Goal: Task Accomplishment & Management: Complete application form

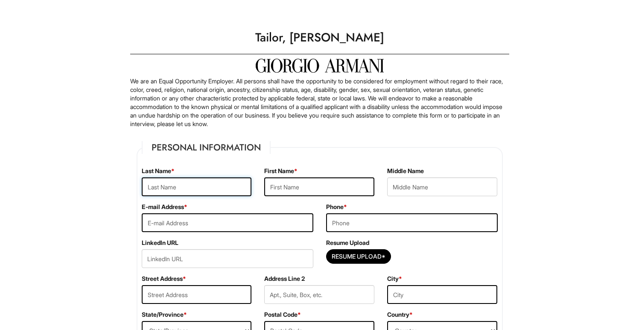
click at [173, 188] on input "text" at bounding box center [197, 186] width 110 height 19
type input "[PERSON_NAME]"
type input "Melissa"
type input "Janika"
type input "mjhernandez413@gmail.com"
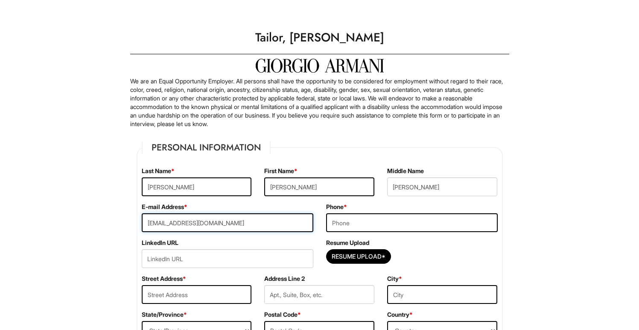
type input "6268278191"
type input "4846 Borel St"
type input "Baldwin Park"
select select "CA"
type input "91706"
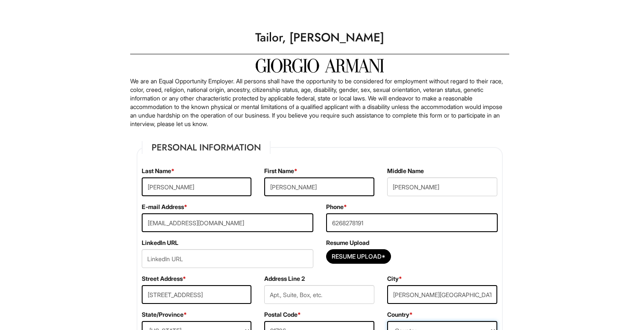
select select "United States of America"
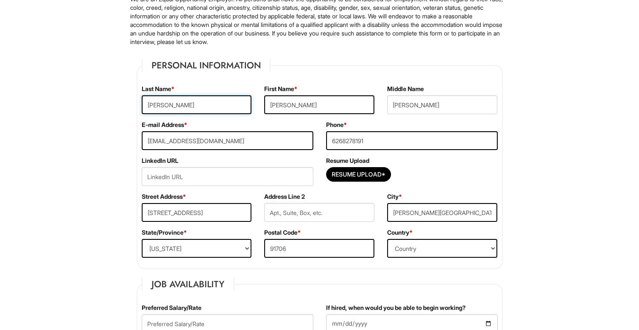
scroll to position [84, 0]
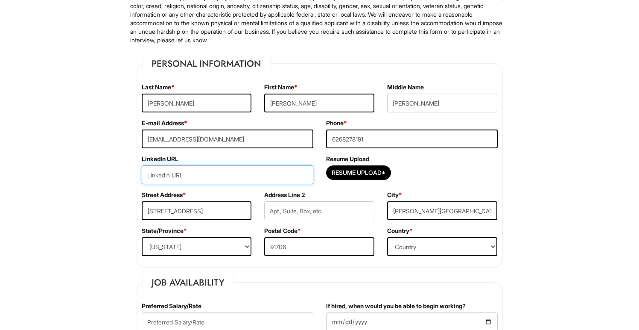
click at [209, 169] on input "url" at bounding box center [228, 174] width 172 height 19
paste input "www.linkedin.com/in/velouriaonmars"
type input "www.linkedin.com/in/velouriaonmars"
click at [384, 169] on input "Resume Upload*" at bounding box center [359, 173] width 64 height 14
type input "C:\fakepath\Janika Designer Resume 2025.pdf"
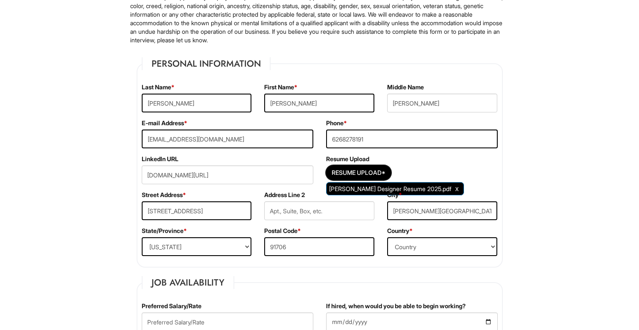
click at [258, 234] on div "State/Province * State/Province ALABAMA ALASKA ARIZONA ARKANSAS CALIFORNIA COLO…" at bounding box center [196, 244] width 123 height 36
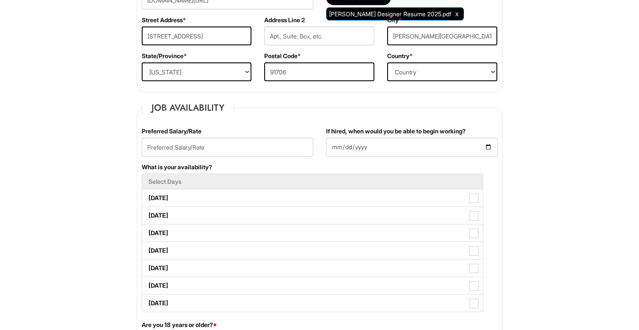
scroll to position [260, 0]
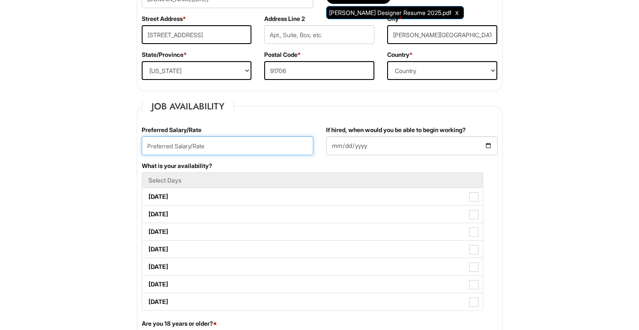
click at [219, 148] on input "text" at bounding box center [228, 145] width 172 height 19
type input "30/hr"
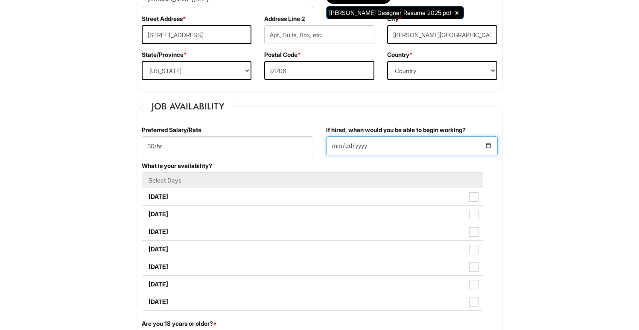
click at [487, 138] on input "If hired, when would you be able to begin working?" at bounding box center [412, 145] width 172 height 19
click at [487, 143] on input "If hired, when would you be able to begin working?" at bounding box center [412, 145] width 172 height 19
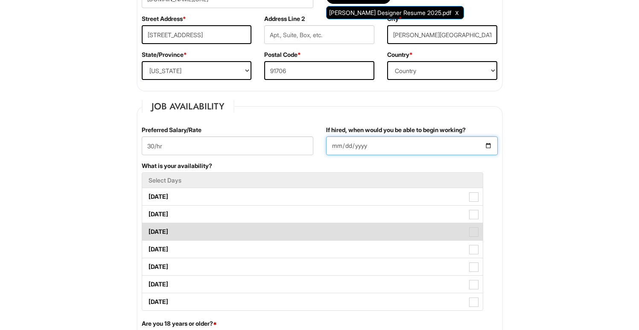
type input "2025-08-18"
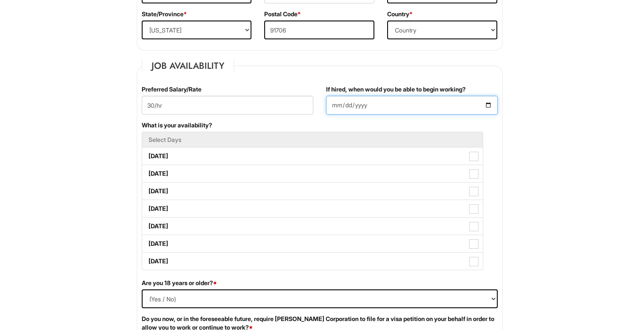
scroll to position [301, 0]
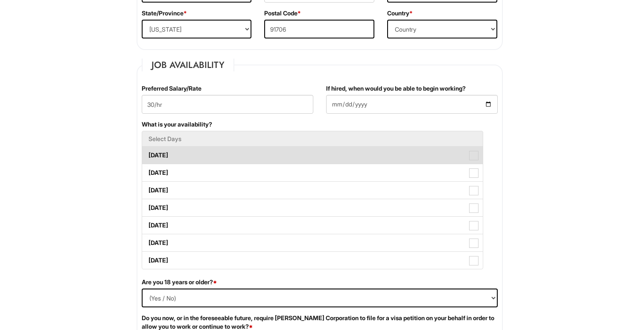
click at [473, 155] on span at bounding box center [473, 155] width 9 height 9
click at [148, 154] on Available_Monday "Monday" at bounding box center [145, 151] width 6 height 6
checkbox Available_Monday "true"
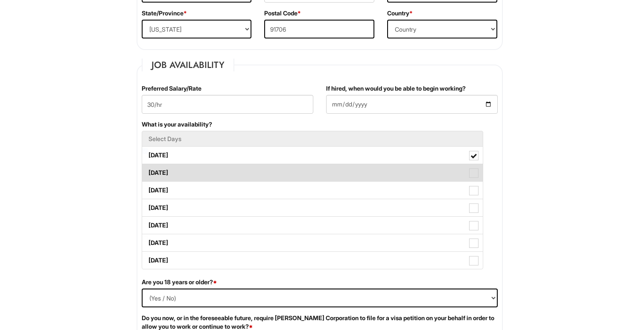
click at [473, 173] on span at bounding box center [473, 172] width 9 height 9
click at [148, 171] on Available_Tuesday "Tuesday" at bounding box center [145, 169] width 6 height 6
checkbox Available_Tuesday "true"
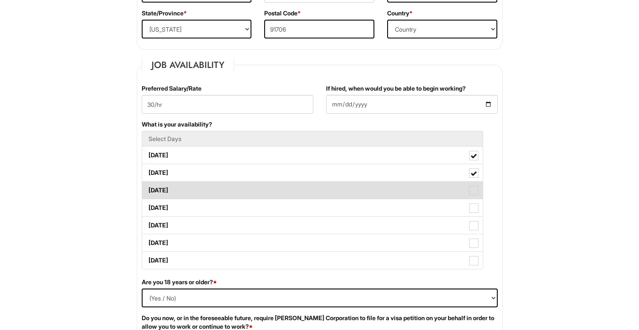
click at [473, 189] on span at bounding box center [473, 190] width 9 height 9
click at [148, 189] on Available_Wednesday "Wednesday" at bounding box center [145, 186] width 6 height 6
checkbox Available_Wednesday "true"
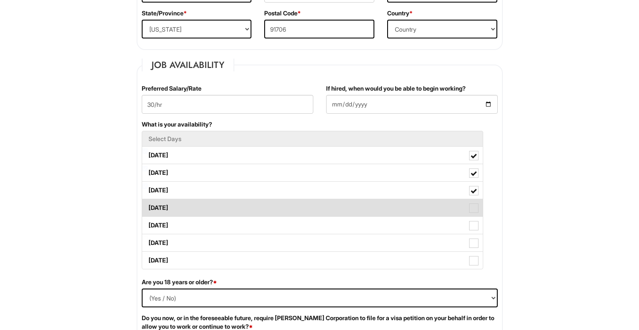
click at [474, 207] on span at bounding box center [473, 207] width 9 height 9
click at [148, 206] on Available_Thursday "Thursday" at bounding box center [145, 204] width 6 height 6
checkbox Available_Thursday "true"
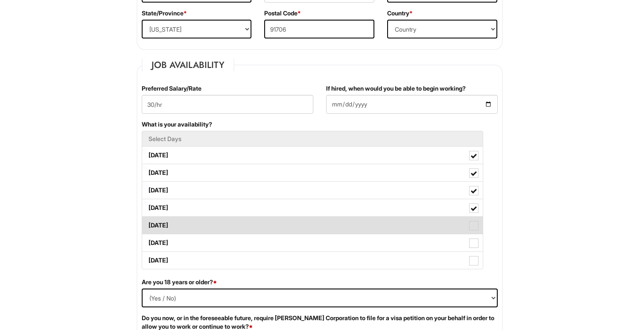
click at [475, 224] on span at bounding box center [473, 225] width 9 height 9
click at [148, 224] on Available_Friday "Friday" at bounding box center [145, 221] width 6 height 6
checkbox Available_Friday "true"
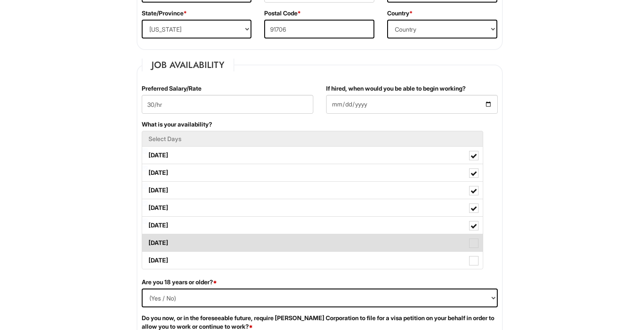
click at [471, 244] on span at bounding box center [473, 242] width 9 height 9
click at [148, 241] on Available_Saturday "Saturday" at bounding box center [145, 239] width 6 height 6
checkbox Available_Saturday "true"
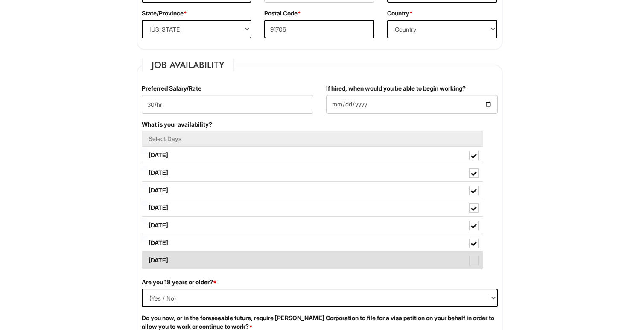
click at [474, 259] on span at bounding box center [473, 260] width 9 height 9
click at [148, 259] on Available_Sunday "Sunday" at bounding box center [145, 256] width 6 height 6
checkbox Available_Sunday "true"
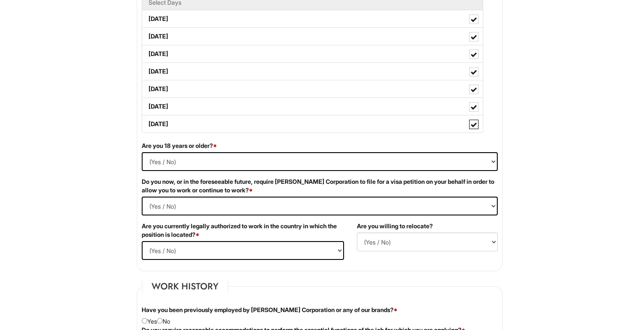
scroll to position [438, 0]
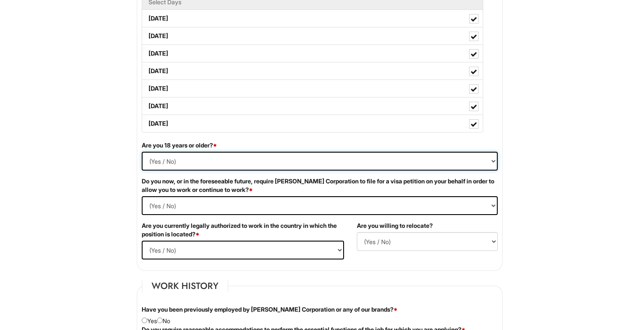
click at [372, 158] on select "(Yes / No) Yes No" at bounding box center [320, 161] width 356 height 19
select select "Yes"
click at [142, 152] on select "(Yes / No) Yes No" at bounding box center [320, 161] width 356 height 19
click at [324, 211] on Required "(Yes / No) Yes No" at bounding box center [320, 205] width 356 height 19
select Required "No"
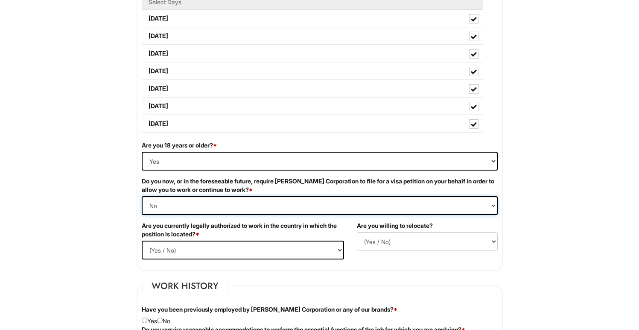
click at [142, 196] on Required "(Yes / No) Yes No" at bounding box center [320, 205] width 356 height 19
click at [281, 253] on select "(Yes / No) Yes No" at bounding box center [243, 249] width 202 height 19
select select "Yes"
click at [142, 240] on select "(Yes / No) Yes No" at bounding box center [243, 249] width 202 height 19
click at [380, 238] on select "(Yes / No) No Yes" at bounding box center [427, 241] width 141 height 19
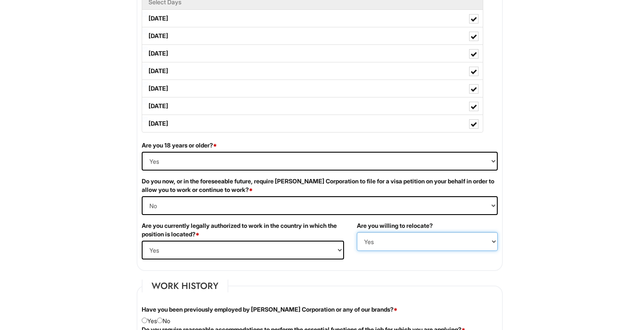
click at [357, 232] on select "(Yes / No) No Yes" at bounding box center [427, 241] width 141 height 19
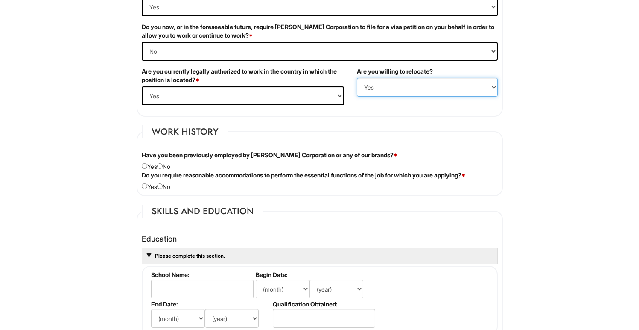
scroll to position [613, 0]
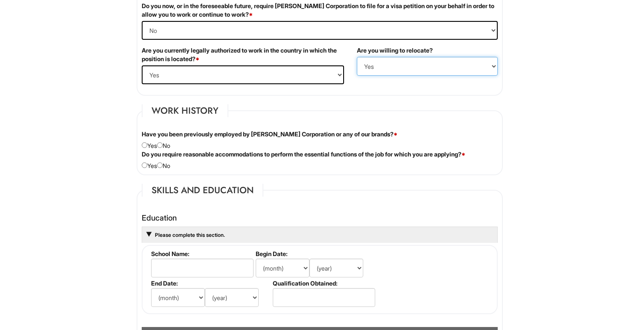
click at [394, 65] on select "(Yes / No) No Yes" at bounding box center [427, 66] width 141 height 19
select select "N"
click at [357, 57] on select "(Yes / No) No Yes" at bounding box center [427, 66] width 141 height 19
click at [163, 146] on input "radio" at bounding box center [160, 145] width 6 height 6
radio input "true"
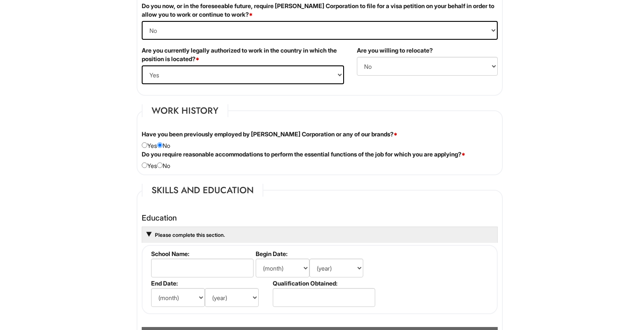
click at [164, 158] on label "Do you require reasonable accommodations to perform the essential functions of …" at bounding box center [304, 154] width 324 height 9
click at [164, 168] on div "Do you require reasonable accommodations to perform the essential functions of …" at bounding box center [319, 160] width 369 height 20
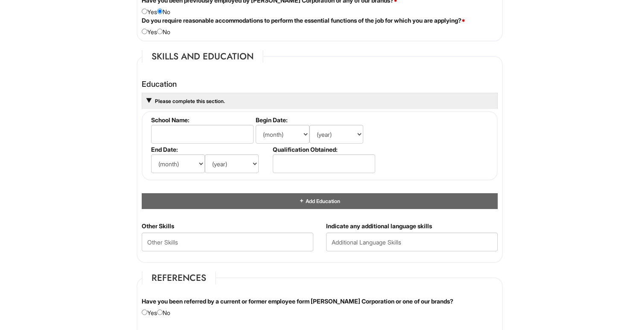
scroll to position [749, 0]
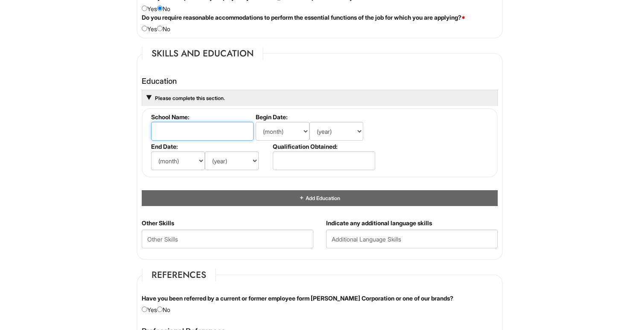
click at [225, 126] on input "text" at bounding box center [202, 131] width 102 height 19
type input "Mt San Antonio College"
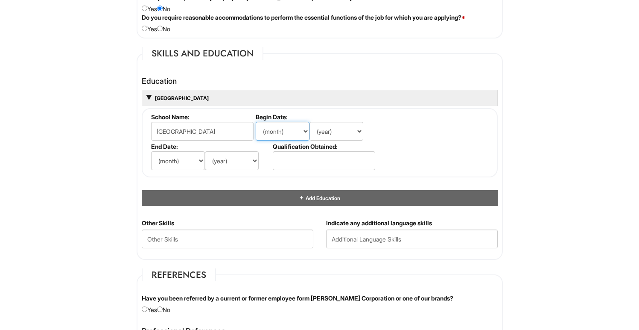
click at [274, 134] on select "(month) Jan Feb Mar Apr May Jun Jul Aug Sep Oct Nov Dec" at bounding box center [283, 131] width 54 height 19
select select "8"
click at [256, 122] on select "(month) Jan Feb Mar Apr May Jun Jul Aug Sep Oct Nov Dec" at bounding box center [283, 131] width 54 height 19
click at [337, 133] on select "(year) 2029 2028 2027 2026 2025 2024 2023 2022 2021 2020 2019 2018 2017 2016 20…" at bounding box center [337, 131] width 54 height 19
select select "2014"
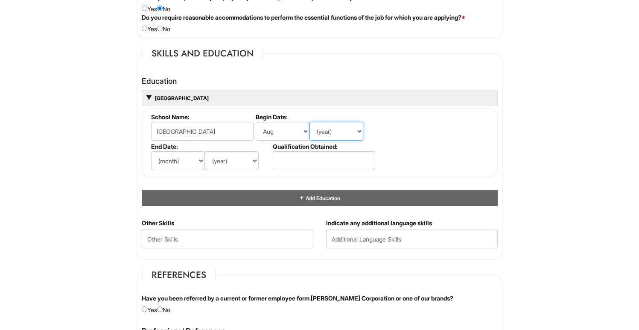
click at [310, 122] on select "(year) 2029 2028 2027 2026 2025 2024 2023 2022 2021 2020 2019 2018 2017 2016 20…" at bounding box center [337, 131] width 54 height 19
click at [196, 160] on select "(month) Jan Feb Mar Apr May Jun Jul Aug Sep Oct Nov Dec" at bounding box center [178, 160] width 54 height 19
select select "2"
click at [151, 151] on select "(month) Jan Feb Mar Apr May Jun Jul Aug Sep Oct Nov Dec" at bounding box center [178, 160] width 54 height 19
click at [218, 163] on select "(year) 2029 2028 2027 2026 2025 2024 2023 2022 2021 2020 2019 2018 2017 2016 20…" at bounding box center [232, 160] width 54 height 19
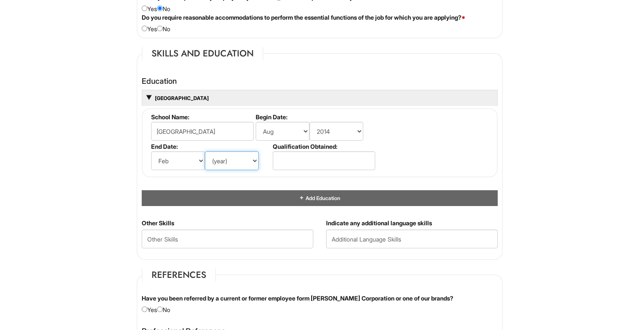
select select "2021"
click at [205, 151] on select "(year) 2029 2028 2027 2026 2025 2024 2023 2022 2021 2020 2019 2018 2017 2016 20…" at bounding box center [232, 160] width 54 height 19
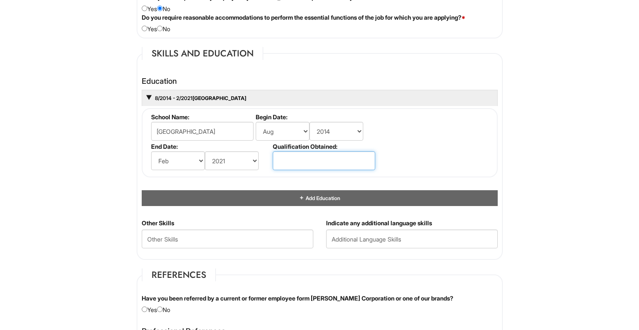
click at [321, 154] on input "text" at bounding box center [324, 160] width 102 height 19
type input "A"
type input "AA - Costume Design"
click at [521, 217] on html "Please Complete This Form 1 2 3 Tailor, Giorgio Armani PLEASE COMPLETE ALL REQU…" at bounding box center [319, 85] width 639 height 1669
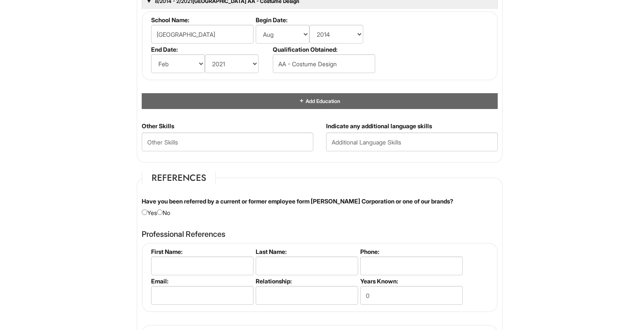
scroll to position [854, 0]
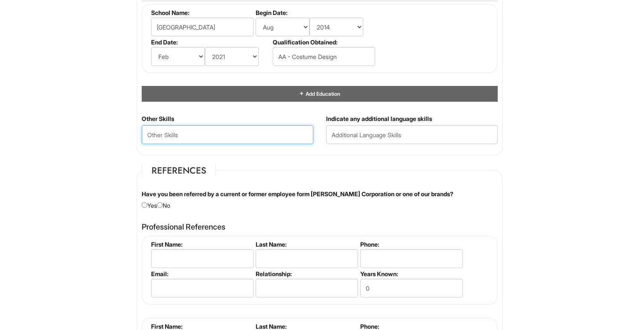
click at [255, 134] on Skills "text" at bounding box center [228, 134] width 172 height 19
type Skills "C"
click at [188, 134] on Skills "hand finishing. tgechniques" at bounding box center [228, 134] width 172 height 19
click at [196, 134] on Skills "hand finishing tgechniques" at bounding box center [228, 134] width 172 height 19
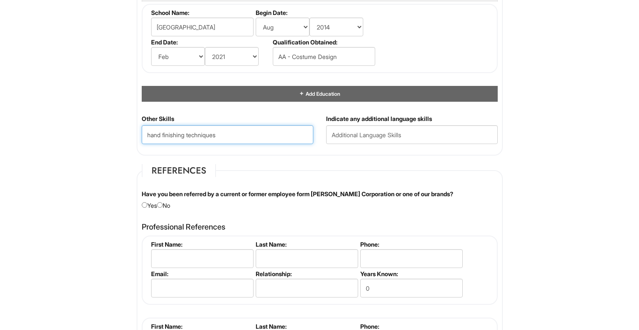
type Skills "hand finishing techniques"
click at [251, 170] on fieldset "References Have you been referred by a current or former employee form Giorgio …" at bounding box center [320, 284] width 366 height 240
click at [238, 129] on Skills "hand finishing techniques" at bounding box center [228, 134] width 172 height 19
click at [232, 143] on Skills "hand finishing techniques" at bounding box center [228, 134] width 172 height 19
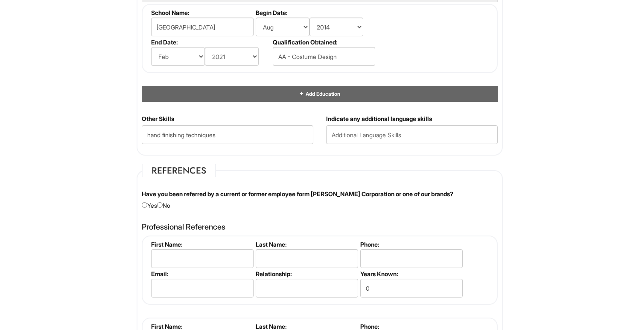
scroll to position [249, 0]
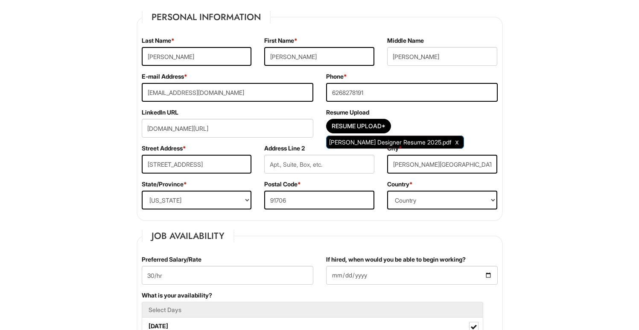
scroll to position [109, 0]
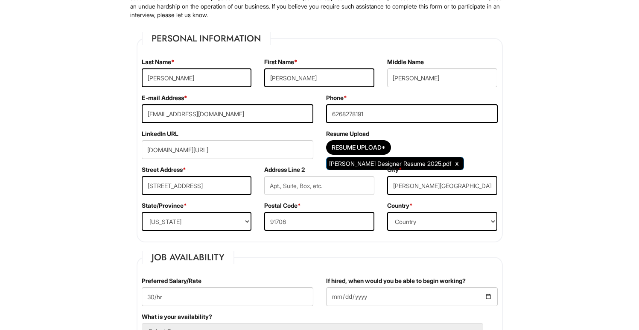
click at [464, 149] on div "Resume Upload* Janika Designer Resume 2025.pdf" at bounding box center [412, 149] width 172 height 19
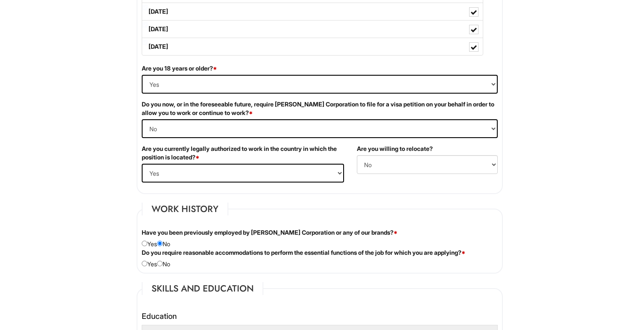
scroll to position [660, 0]
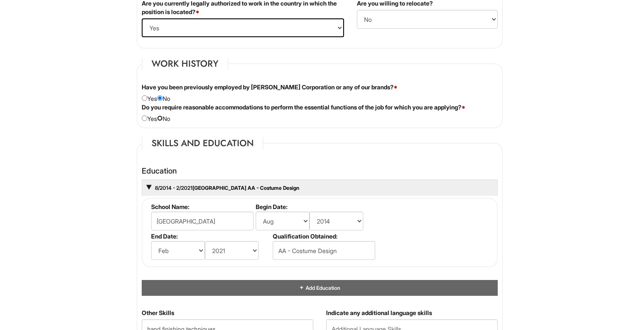
click at [162, 119] on input "radio" at bounding box center [160, 118] width 6 height 6
radio input "true"
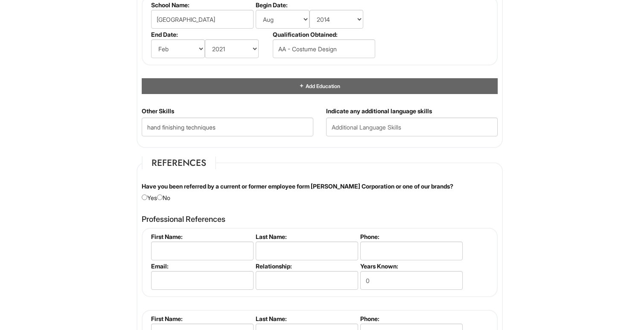
scroll to position [946, 0]
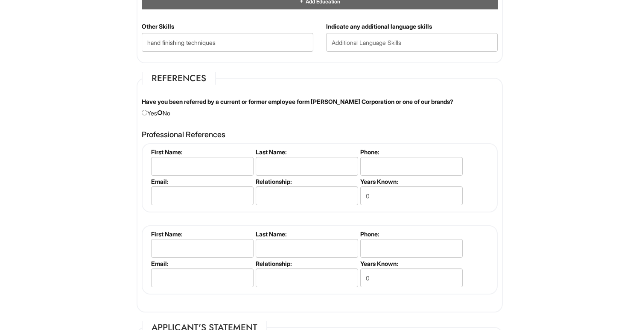
click at [163, 112] on input "radio" at bounding box center [160, 113] width 6 height 6
radio input "true"
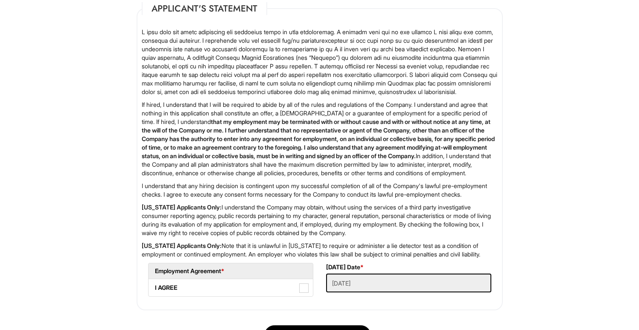
scroll to position [1373, 0]
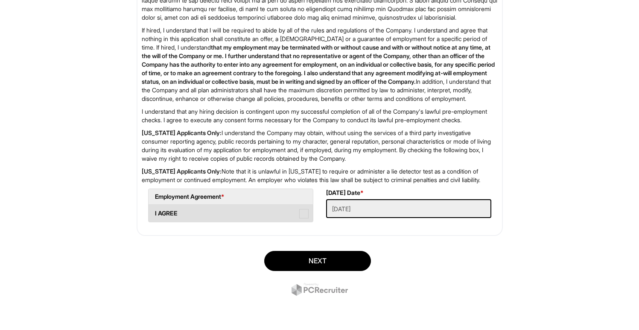
click at [308, 214] on span at bounding box center [303, 213] width 9 height 9
click at [154, 212] on AGREE "I AGREE" at bounding box center [152, 209] width 6 height 6
checkbox AGREE "true"
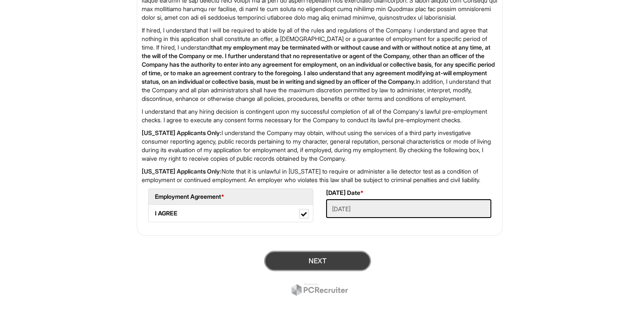
click at [350, 263] on button "Next" at bounding box center [317, 261] width 107 height 20
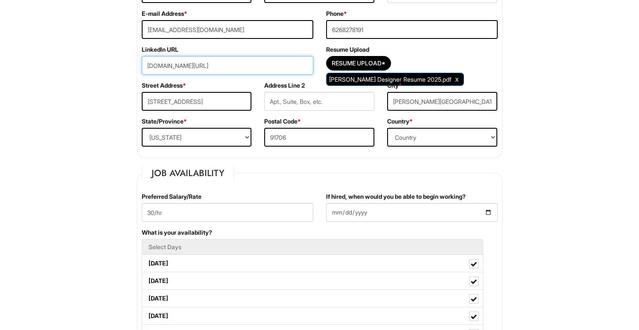
scroll to position [139, 0]
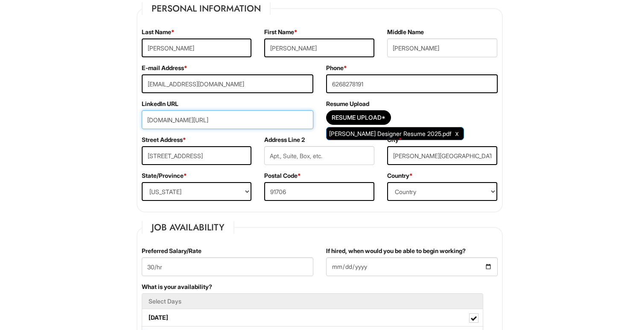
click at [208, 119] on input "www.linkedin.com/in/velouriaonmars" at bounding box center [228, 119] width 172 height 19
drag, startPoint x: 207, startPoint y: 119, endPoint x: 130, endPoint y: 113, distance: 77.1
click at [233, 120] on input "/velouriaonmars" at bounding box center [228, 119] width 172 height 19
click at [244, 116] on input "/velouriaonmars" at bounding box center [228, 119] width 172 height 19
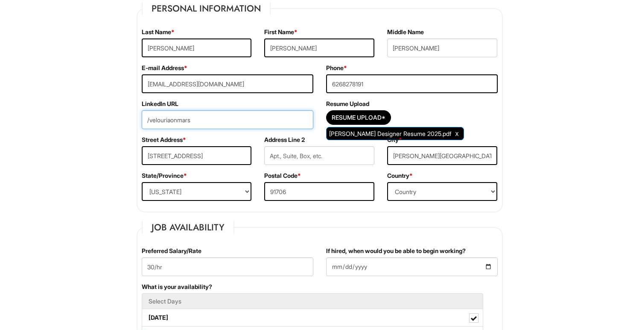
click at [244, 116] on input "/velouriaonmars" at bounding box center [228, 119] width 172 height 19
paste input "https://www.linkedin.com/in/melissa-janika-hernandez-a73b8a127/"
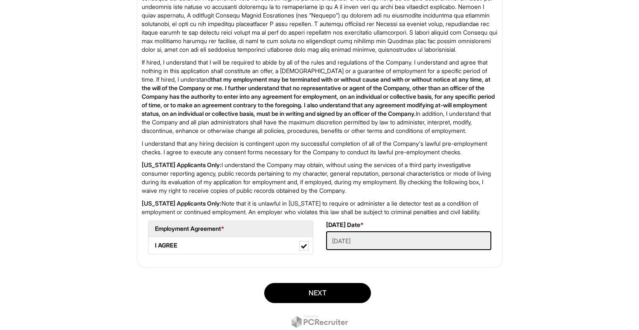
scroll to position [1373, 0]
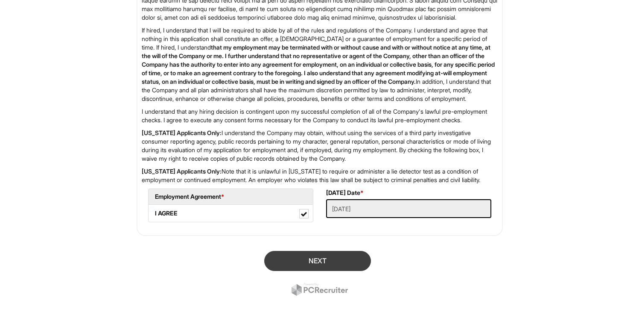
type input "https://www.linkedin.com/in/melissa-janika-hernandez-a73b8a127/"
click at [295, 267] on button "Next" at bounding box center [317, 261] width 107 height 20
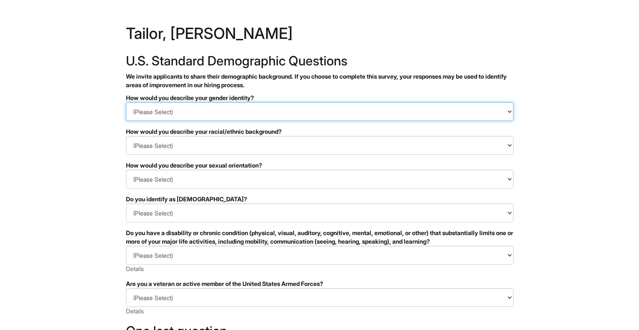
click at [303, 118] on select "(Please Select) Man Woman [DEMOGRAPHIC_DATA] I prefer to self-describe I don't …" at bounding box center [320, 111] width 388 height 19
select select "[DEMOGRAPHIC_DATA]"
click at [126, 102] on select "(Please Select) Man Woman [DEMOGRAPHIC_DATA] I prefer to self-describe I don't …" at bounding box center [320, 111] width 388 height 19
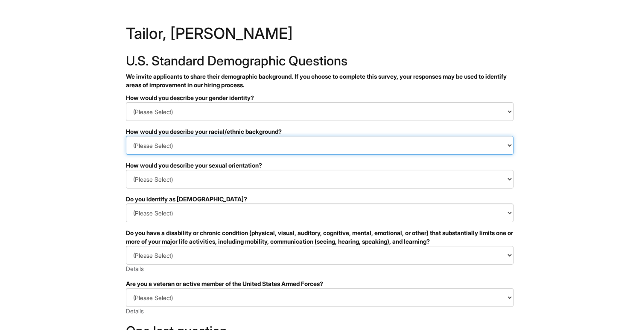
click at [273, 145] on select "(Please Select) [DEMOGRAPHIC_DATA] or of [DEMOGRAPHIC_DATA] descent [DEMOGRAPHI…" at bounding box center [320, 145] width 388 height 19
select select "Hispanic, Latinx or of Spanish Origin"
click at [126, 136] on select "(Please Select) [DEMOGRAPHIC_DATA] or of [DEMOGRAPHIC_DATA] descent [DEMOGRAPHI…" at bounding box center [320, 145] width 388 height 19
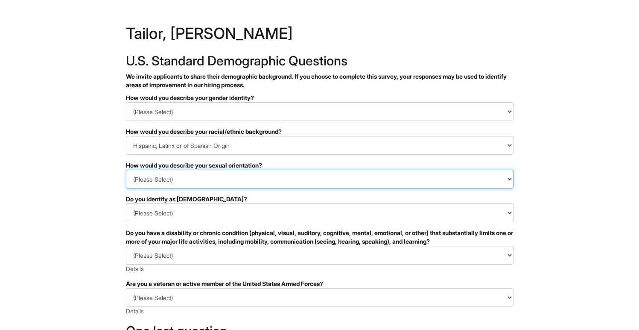
click at [247, 177] on select "(Please Select) [DEMOGRAPHIC_DATA] [DEMOGRAPHIC_DATA] and/or [DEMOGRAPHIC_DATA]…" at bounding box center [320, 179] width 388 height 19
select select "[DEMOGRAPHIC_DATA]"
click at [126, 170] on select "(Please Select) [DEMOGRAPHIC_DATA] [DEMOGRAPHIC_DATA] and/or [DEMOGRAPHIC_DATA]…" at bounding box center [320, 179] width 388 height 19
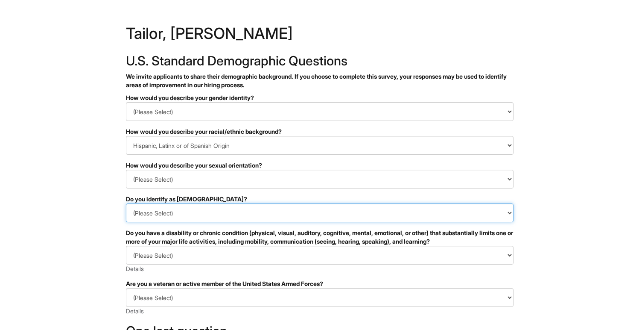
click at [192, 214] on select "(Please Select) Yes No I prefer to self-describe I don't wish to answer" at bounding box center [320, 212] width 388 height 19
select select "No"
click at [126, 203] on select "(Please Select) Yes No I prefer to self-describe I don't wish to answer" at bounding box center [320, 212] width 388 height 19
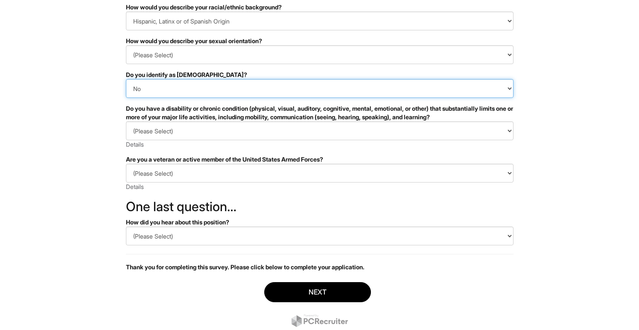
scroll to position [125, 0]
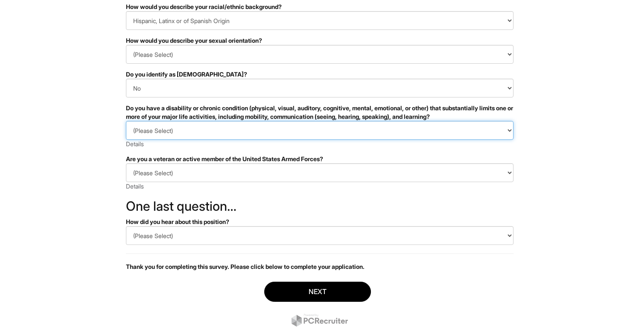
click at [288, 138] on select "(Please Select) YES, I HAVE A DISABILITY (or previously had a disability) NO, I…" at bounding box center [320, 130] width 388 height 19
select select "NO, I DON'T HAVE A DISABILITY"
click at [126, 121] on select "(Please Select) YES, I HAVE A DISABILITY (or previously had a disability) NO, I…" at bounding box center [320, 130] width 388 height 19
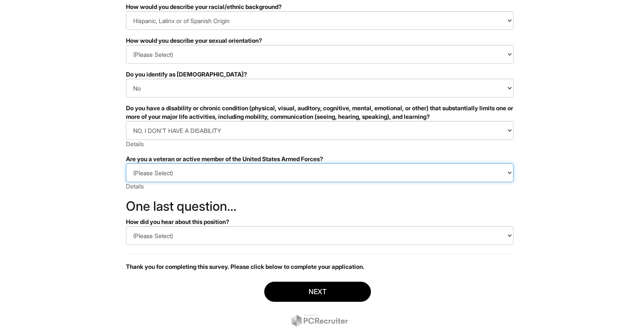
click at [254, 174] on select "(Please Select) I IDENTIFY AS ONE OR MORE OF THE CLASSIFICATIONS OF PROTECTED V…" at bounding box center [320, 172] width 388 height 19
select select "I AM NOT A PROTECTED VETERAN"
click at [126, 163] on select "(Please Select) I IDENTIFY AS ONE OR MORE OF THE CLASSIFICATIONS OF PROTECTED V…" at bounding box center [320, 172] width 388 height 19
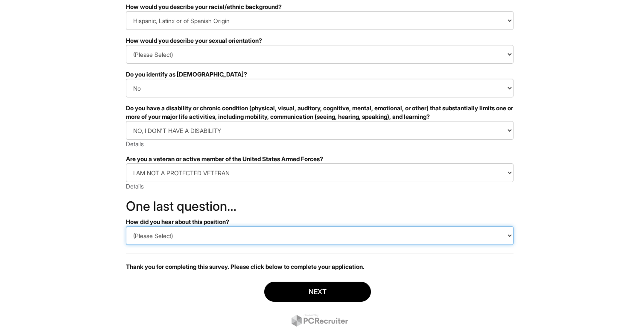
click at [209, 233] on select "(Please Select) CareerBuilder Indeed LinkedIn Monster Referral Other" at bounding box center [320, 235] width 388 height 19
select select "LinkedIn"
click at [126, 226] on select "(Please Select) CareerBuilder Indeed LinkedIn Monster Referral Other" at bounding box center [320, 235] width 388 height 19
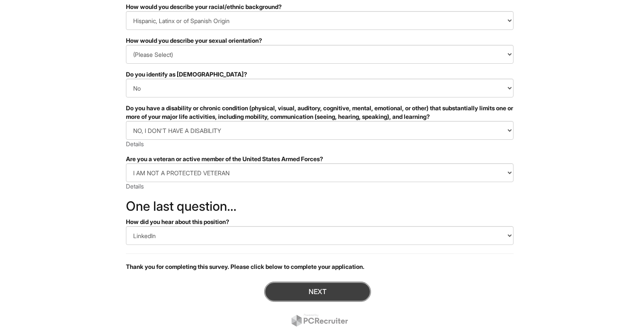
click at [305, 288] on button "Next" at bounding box center [317, 291] width 107 height 20
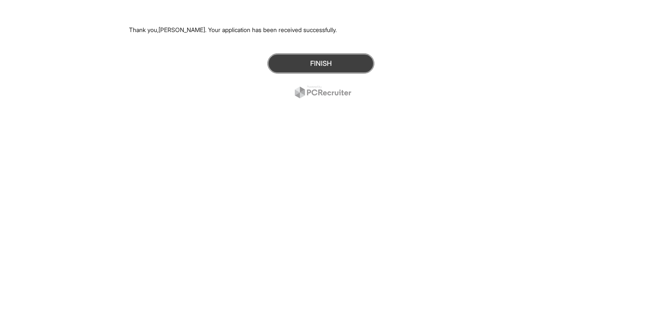
click at [332, 69] on button "Finish" at bounding box center [320, 63] width 107 height 20
